Goal: Task Accomplishment & Management: Use online tool/utility

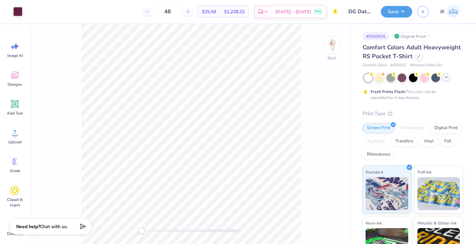
click at [445, 78] on icon at bounding box center [445, 76] width 5 height 5
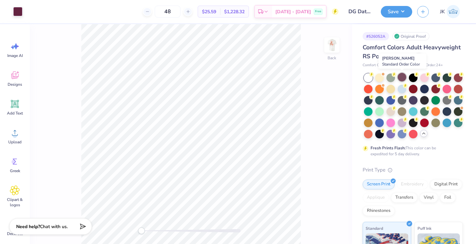
click at [400, 78] on div at bounding box center [402, 77] width 9 height 9
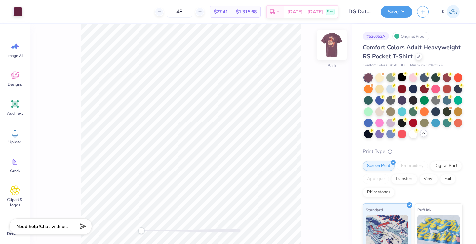
click at [328, 40] on img at bounding box center [332, 45] width 26 height 26
click at [329, 40] on img at bounding box center [332, 45] width 26 height 26
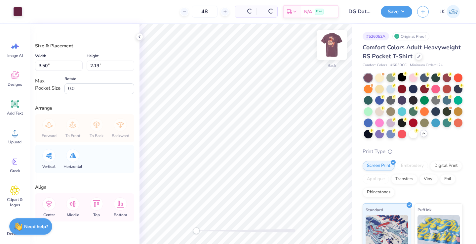
click at [332, 47] on img at bounding box center [332, 45] width 26 height 26
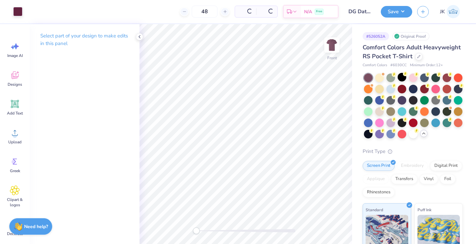
click at [332, 47] on img at bounding box center [331, 44] width 13 height 13
click at [331, 41] on img at bounding box center [332, 45] width 26 height 26
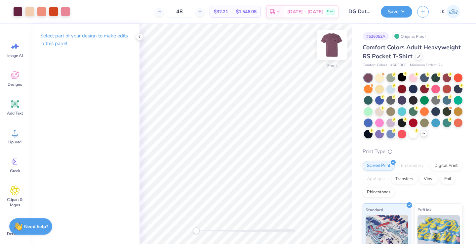
click at [335, 42] on img at bounding box center [332, 45] width 26 height 26
click at [329, 47] on img at bounding box center [332, 45] width 26 height 26
click at [330, 39] on img at bounding box center [332, 45] width 26 height 26
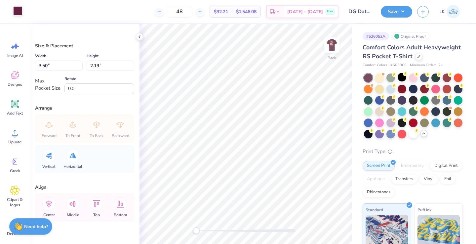
click at [17, 10] on div at bounding box center [17, 10] width 9 height 9
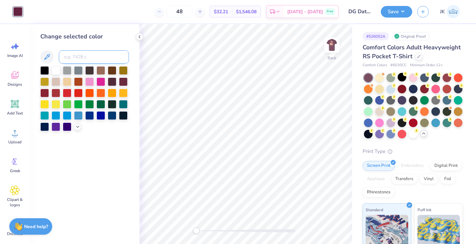
click at [79, 60] on input at bounding box center [94, 56] width 70 height 13
type input "475"
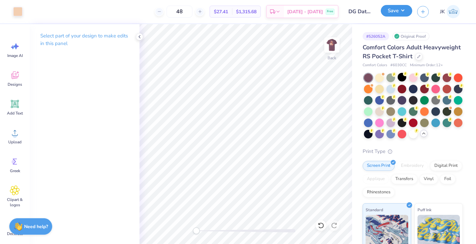
click at [390, 16] on button "Save" at bounding box center [396, 11] width 31 height 12
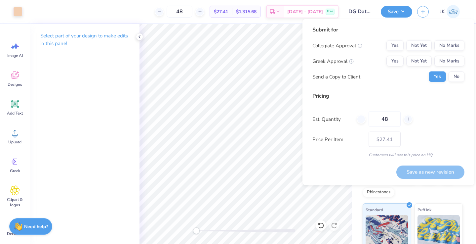
click at [448, 51] on div "Collegiate Approval Yes Not Yet No Marks Greek Approval Yes Not Yet No Marks Se…" at bounding box center [388, 61] width 152 height 42
click at [448, 50] on button "No Marks" at bounding box center [449, 45] width 30 height 11
click at [391, 61] on button "Yes" at bounding box center [394, 61] width 17 height 11
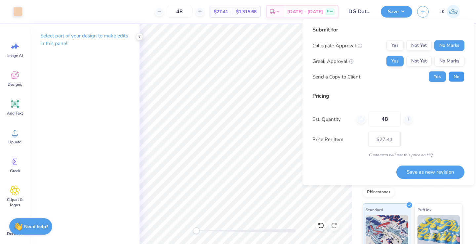
click at [453, 77] on button "No" at bounding box center [456, 76] width 16 height 11
click at [443, 169] on button "Save as new revision" at bounding box center [430, 172] width 68 height 14
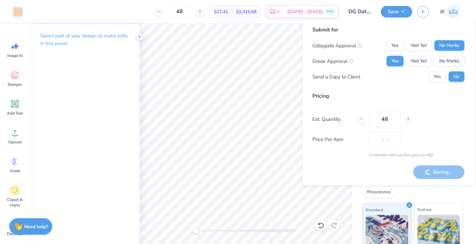
type input "$27.41"
